Goal: Use online tool/utility: Utilize a website feature to perform a specific function

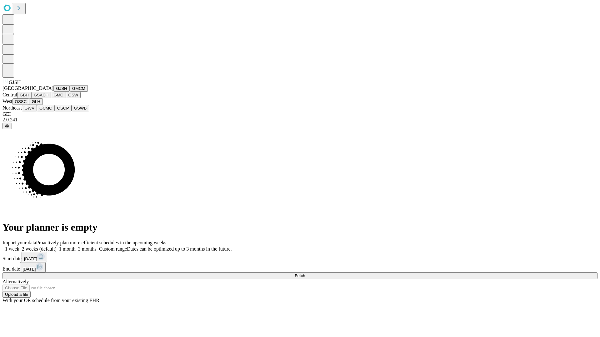
click at [53, 92] on button "GJSH" at bounding box center [61, 88] width 16 height 7
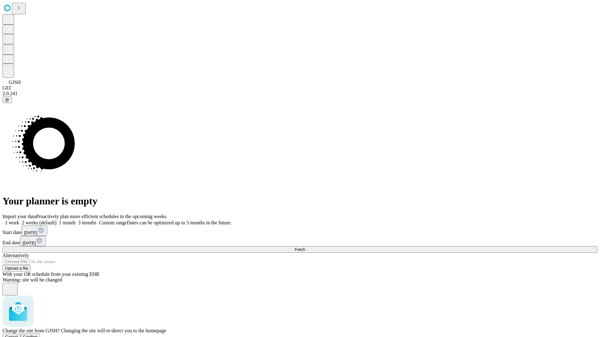
click at [38, 335] on span "Confirm" at bounding box center [30, 337] width 15 height 5
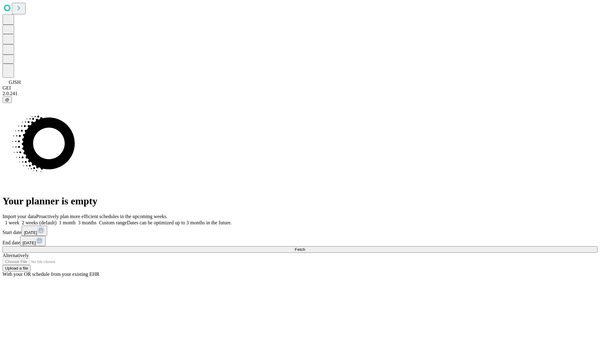
click at [57, 220] on label "2 weeks (default)" at bounding box center [37, 222] width 37 height 5
click at [305, 247] on span "Fetch" at bounding box center [300, 249] width 10 height 5
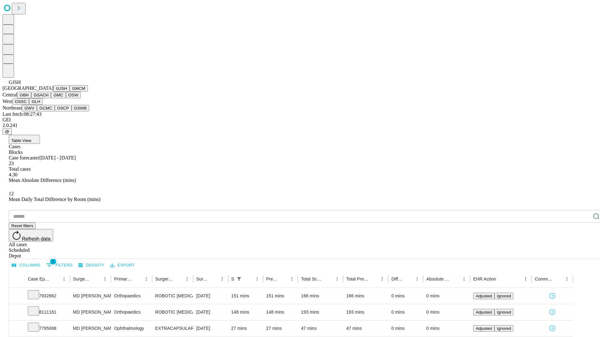
click at [70, 92] on button "GMCM" at bounding box center [79, 88] width 18 height 7
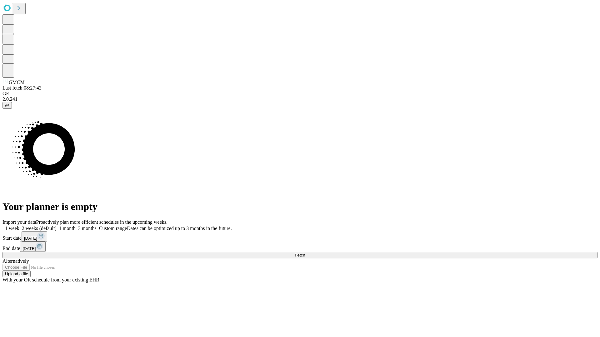
click at [57, 226] on label "2 weeks (default)" at bounding box center [37, 228] width 37 height 5
click at [305, 253] on span "Fetch" at bounding box center [300, 255] width 10 height 5
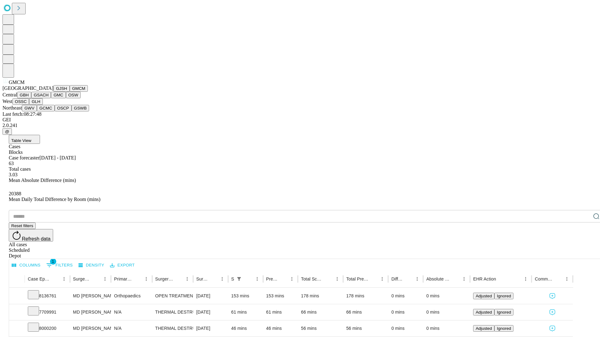
click at [31, 98] on button "GBH" at bounding box center [24, 95] width 14 height 7
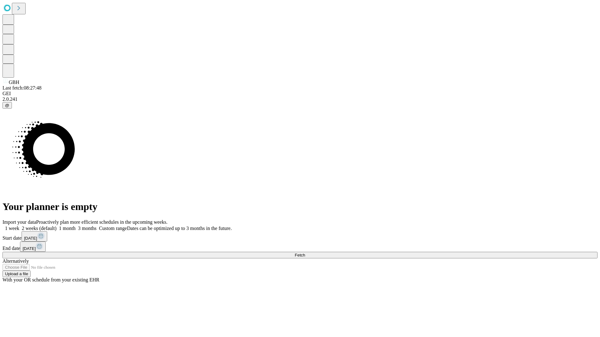
click at [57, 226] on label "2 weeks (default)" at bounding box center [37, 228] width 37 height 5
click at [305, 253] on span "Fetch" at bounding box center [300, 255] width 10 height 5
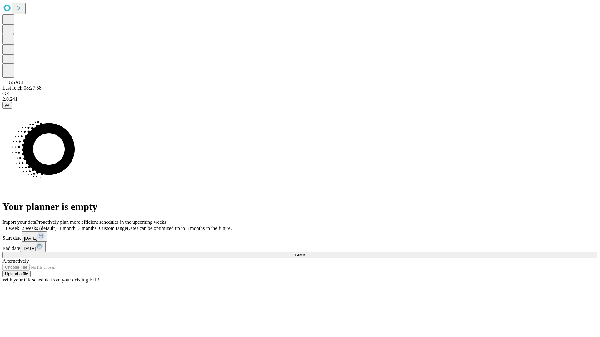
click at [57, 226] on label "2 weeks (default)" at bounding box center [37, 228] width 37 height 5
click at [305, 253] on span "Fetch" at bounding box center [300, 255] width 10 height 5
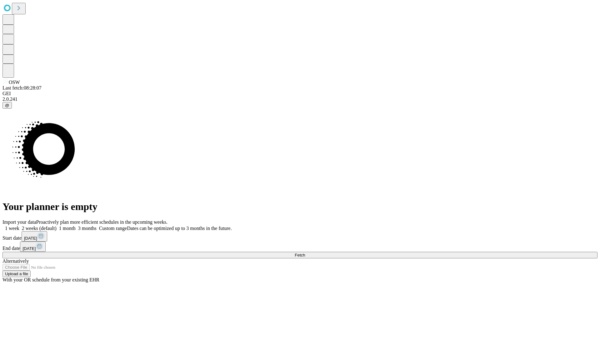
click at [57, 226] on label "2 weeks (default)" at bounding box center [37, 228] width 37 height 5
click at [305, 253] on span "Fetch" at bounding box center [300, 255] width 10 height 5
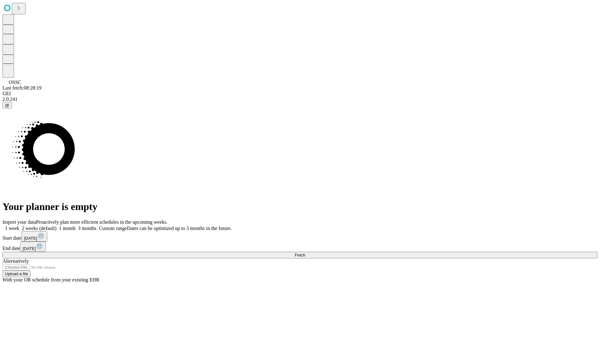
click at [57, 226] on label "2 weeks (default)" at bounding box center [37, 228] width 37 height 5
click at [305, 253] on span "Fetch" at bounding box center [300, 255] width 10 height 5
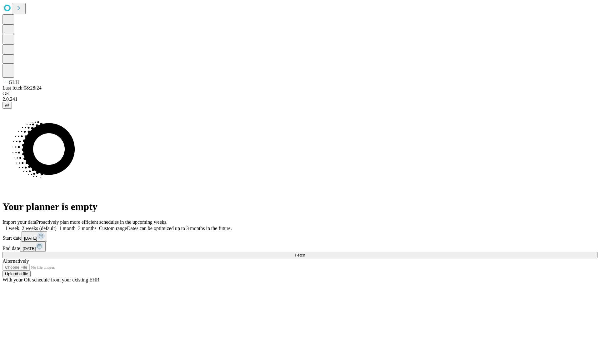
click at [57, 226] on label "2 weeks (default)" at bounding box center [37, 228] width 37 height 5
click at [305, 253] on span "Fetch" at bounding box center [300, 255] width 10 height 5
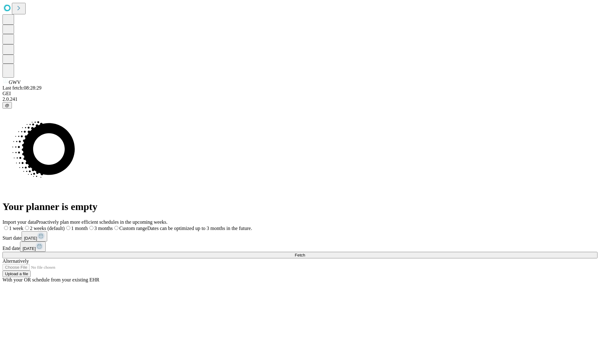
click at [305, 253] on span "Fetch" at bounding box center [300, 255] width 10 height 5
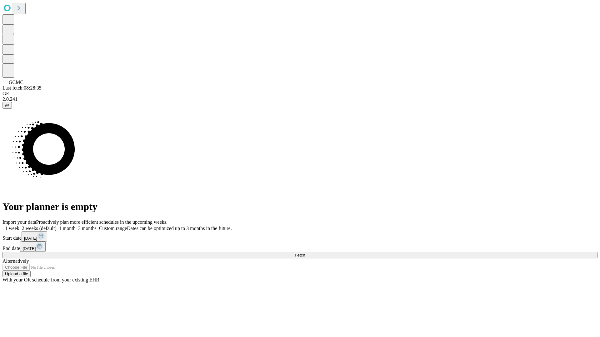
click at [57, 226] on label "2 weeks (default)" at bounding box center [37, 228] width 37 height 5
click at [305, 253] on span "Fetch" at bounding box center [300, 255] width 10 height 5
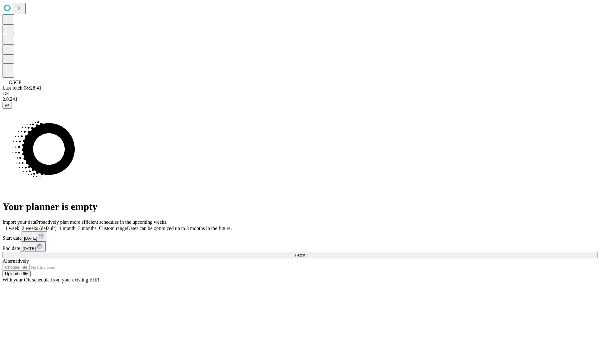
click at [57, 226] on label "2 weeks (default)" at bounding box center [37, 228] width 37 height 5
click at [305, 253] on span "Fetch" at bounding box center [300, 255] width 10 height 5
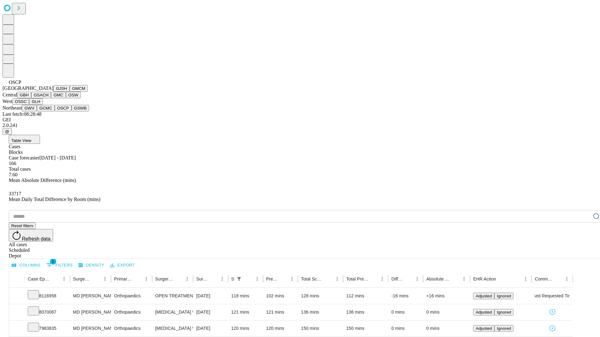
click at [72, 112] on button "GSWB" at bounding box center [81, 108] width 18 height 7
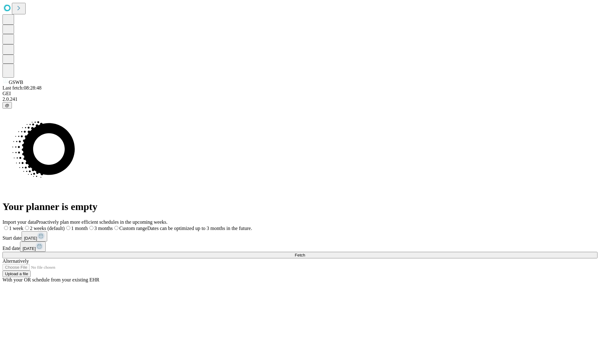
click at [65, 226] on label "2 weeks (default)" at bounding box center [43, 228] width 41 height 5
click at [305, 253] on span "Fetch" at bounding box center [300, 255] width 10 height 5
